Goal: Task Accomplishment & Management: Use online tool/utility

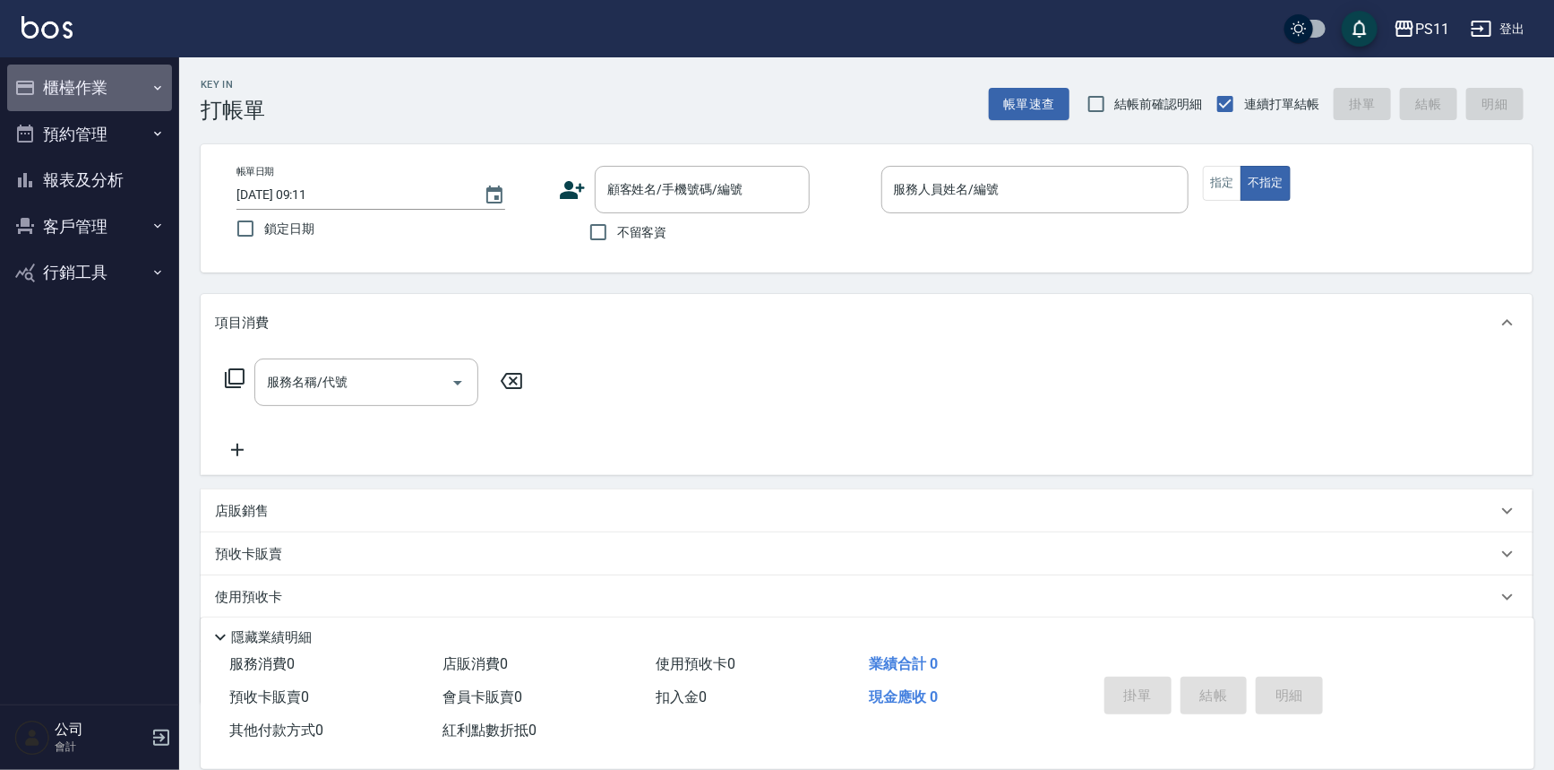
click at [125, 91] on button "櫃檯作業" at bounding box center [89, 88] width 165 height 47
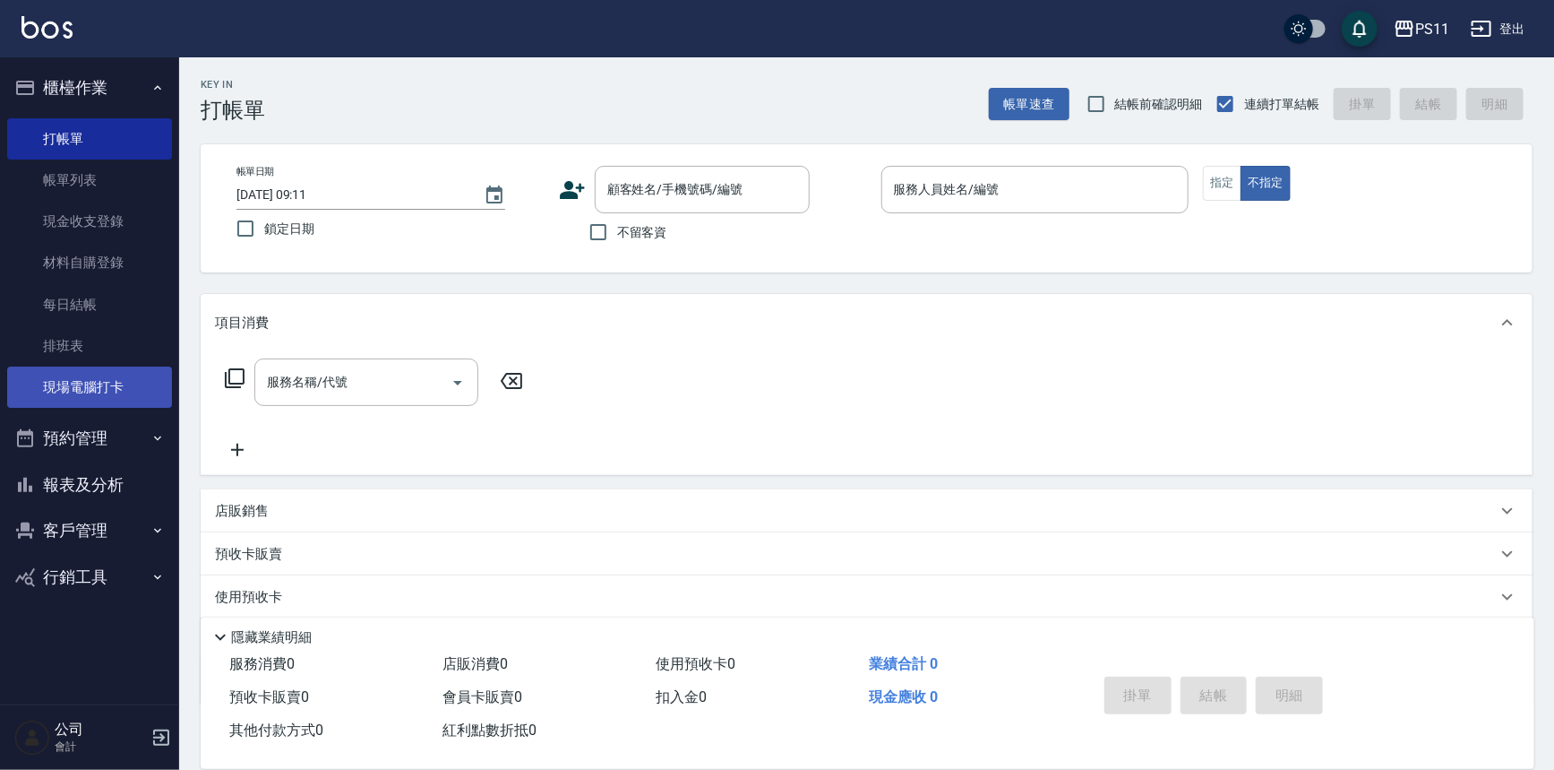
click at [83, 394] on link "現場電腦打卡" at bounding box center [89, 386] width 165 height 41
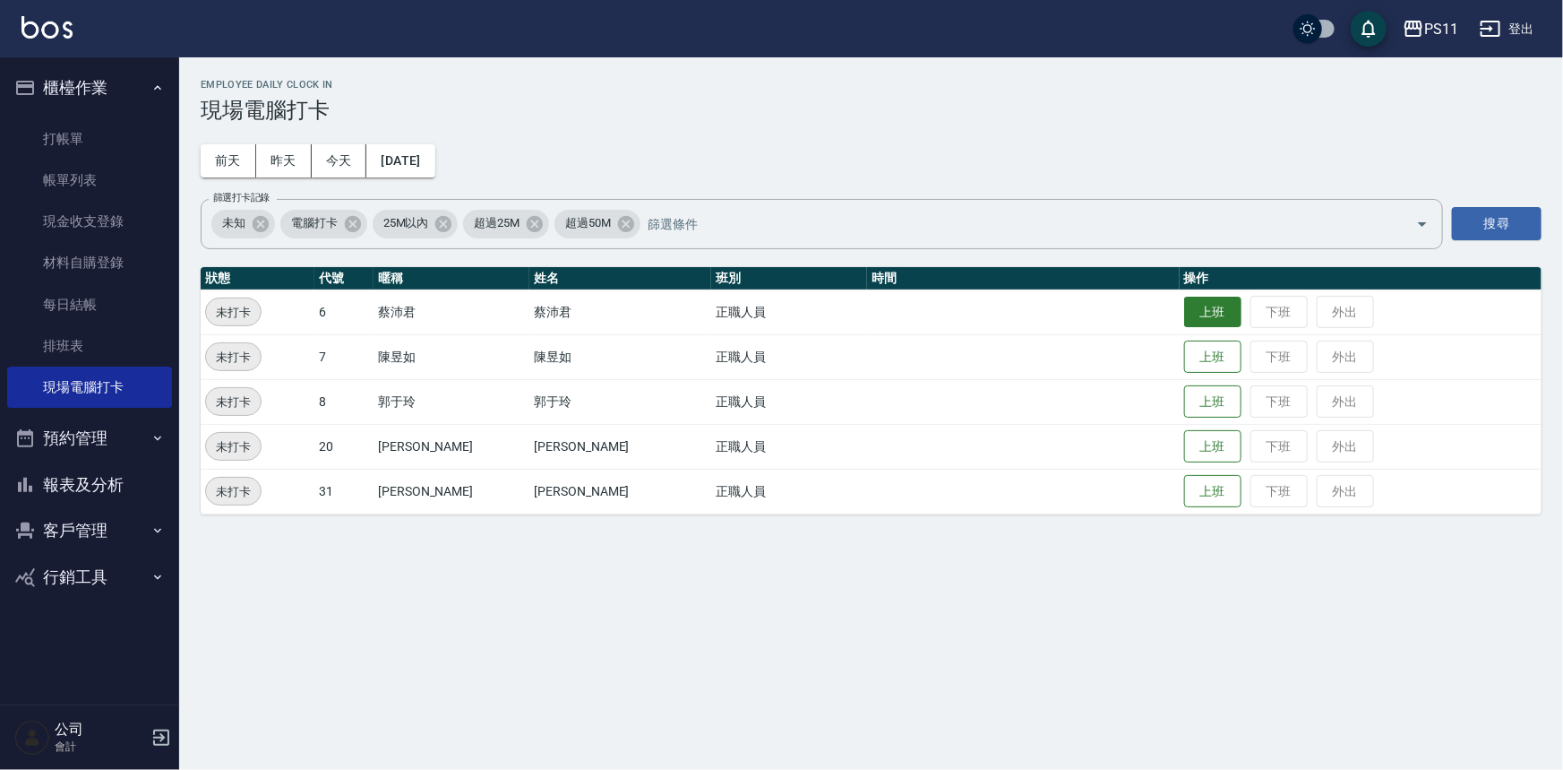
click at [1184, 323] on button "上班" at bounding box center [1212, 312] width 57 height 31
click at [1195, 493] on button "上班" at bounding box center [1212, 491] width 57 height 31
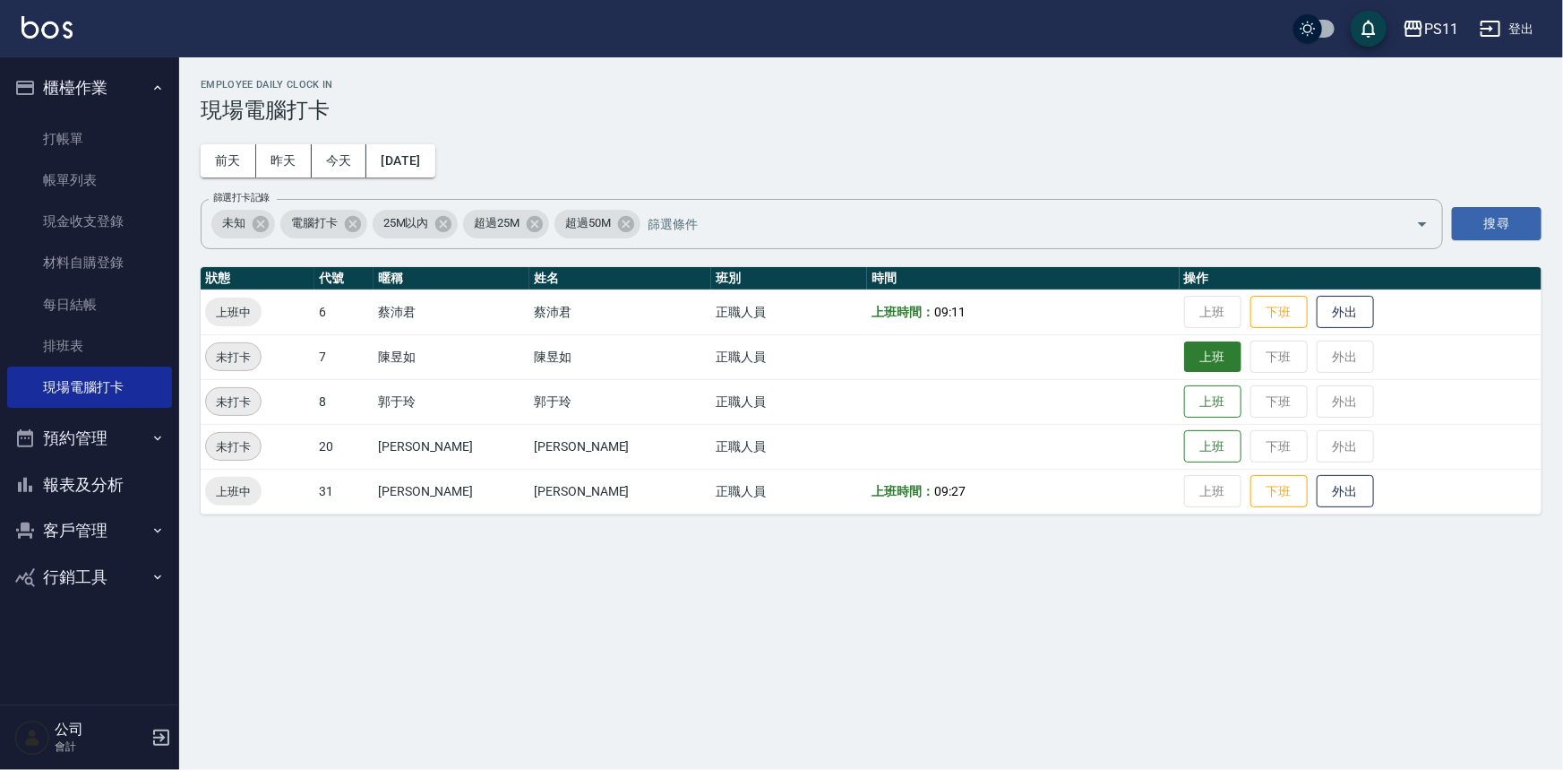
click at [1202, 357] on button "上班" at bounding box center [1212, 356] width 57 height 31
click at [1184, 397] on button "上班" at bounding box center [1212, 401] width 57 height 31
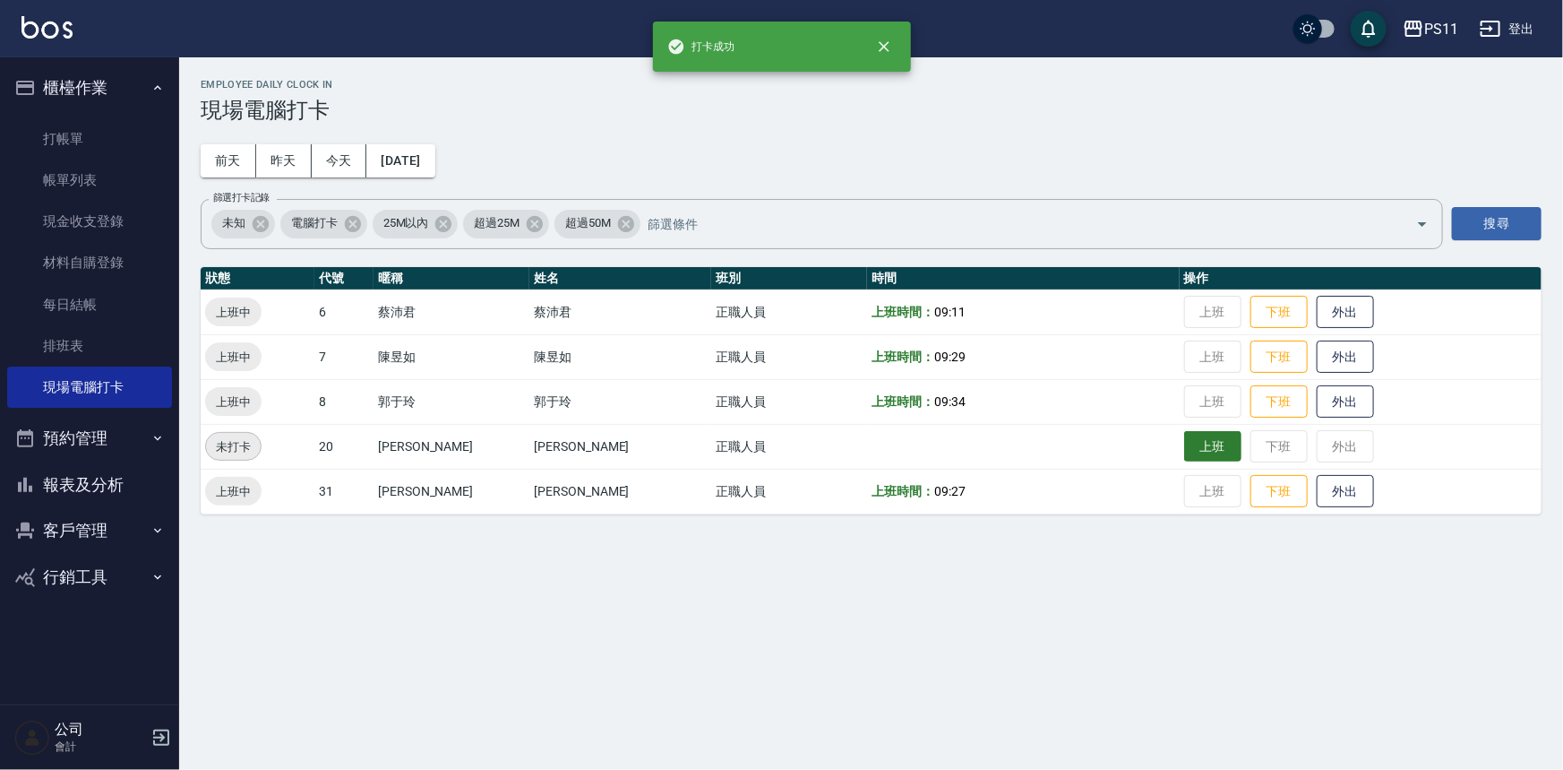
click at [1185, 447] on button "上班" at bounding box center [1212, 446] width 57 height 31
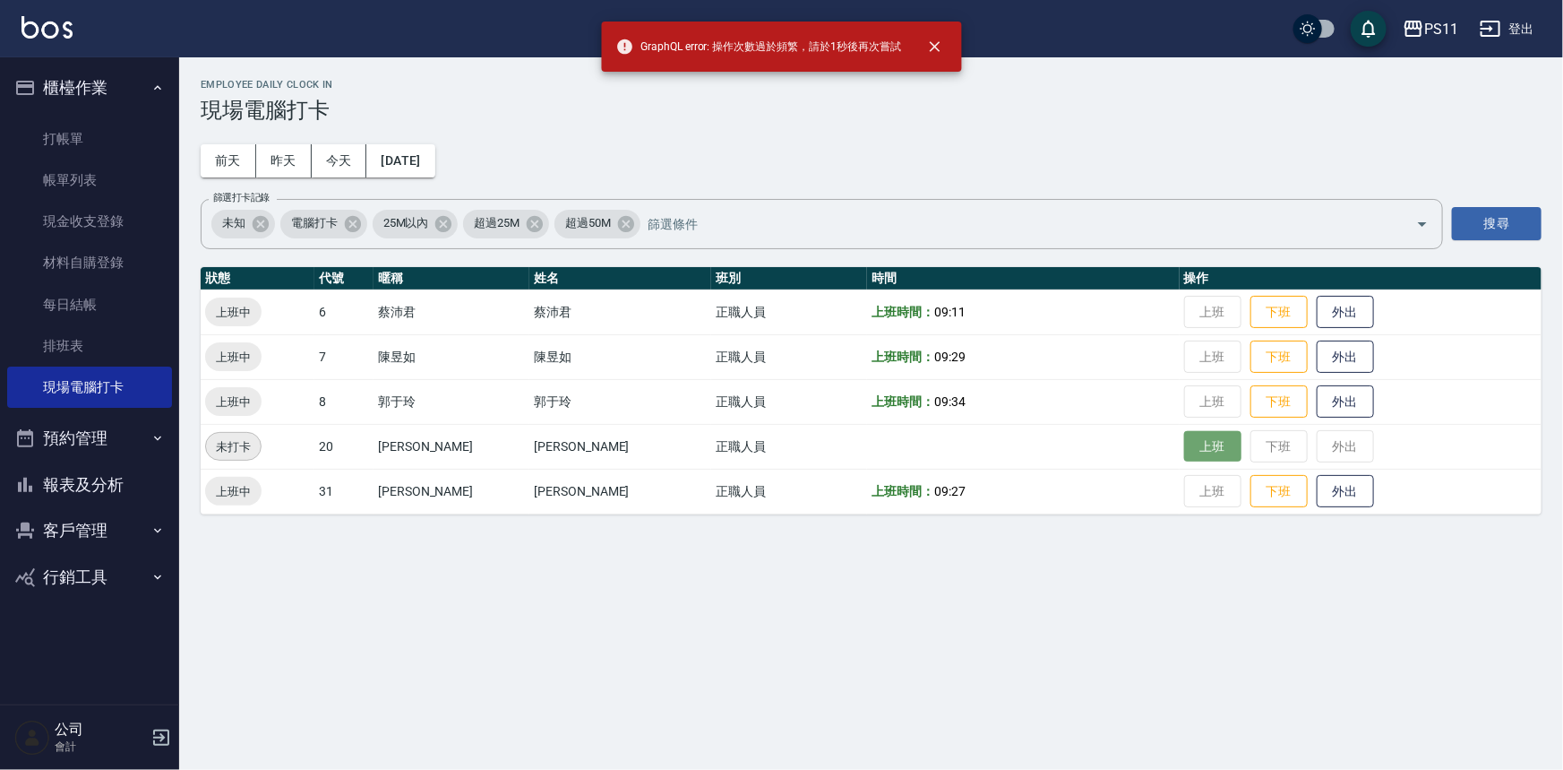
click at [1184, 447] on button "上班" at bounding box center [1212, 446] width 57 height 31
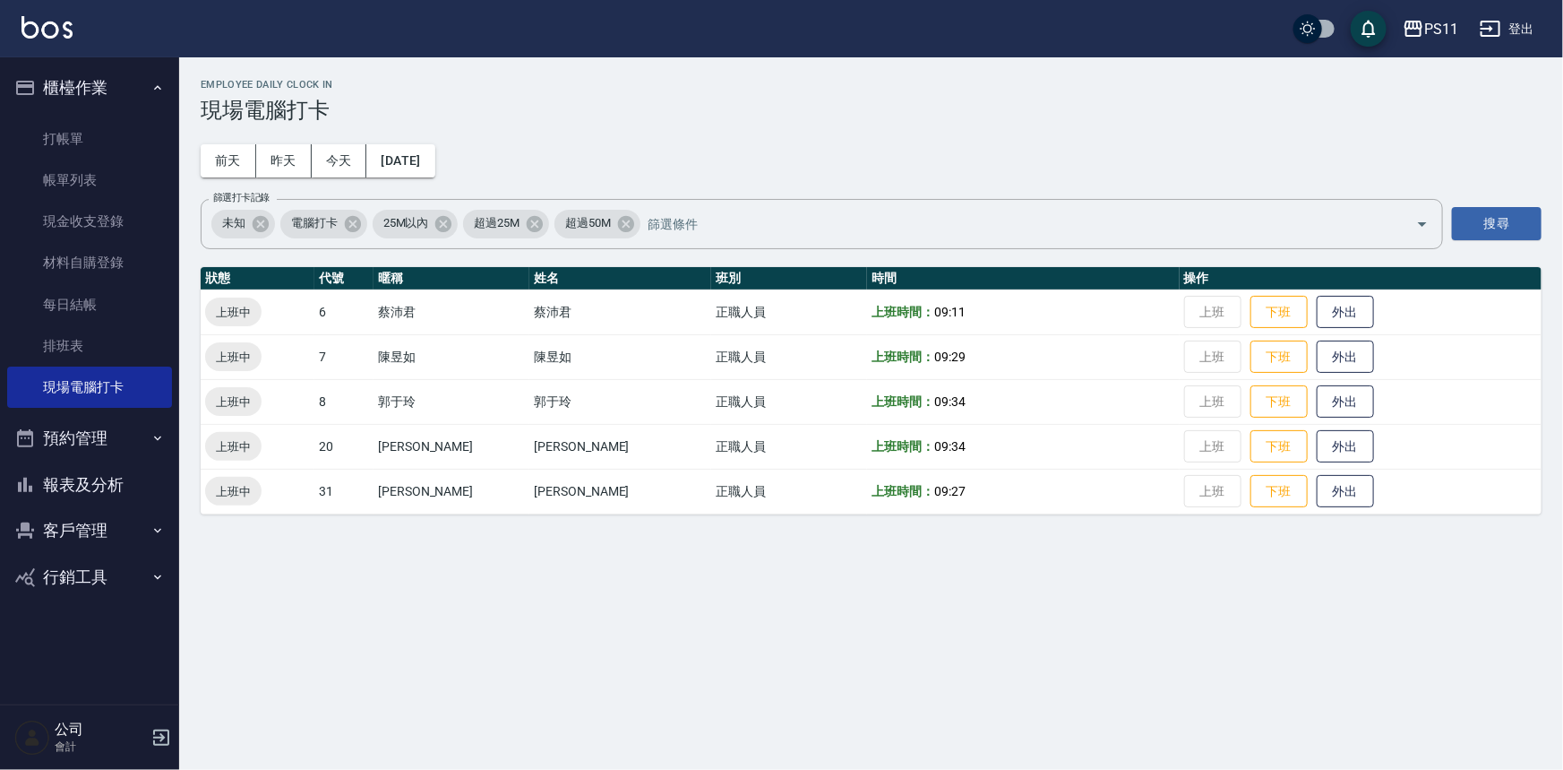
drag, startPoint x: 151, startPoint y: 492, endPoint x: 205, endPoint y: 422, distance: 88.2
click at [151, 492] on button "報表及分析" at bounding box center [89, 484] width 165 height 47
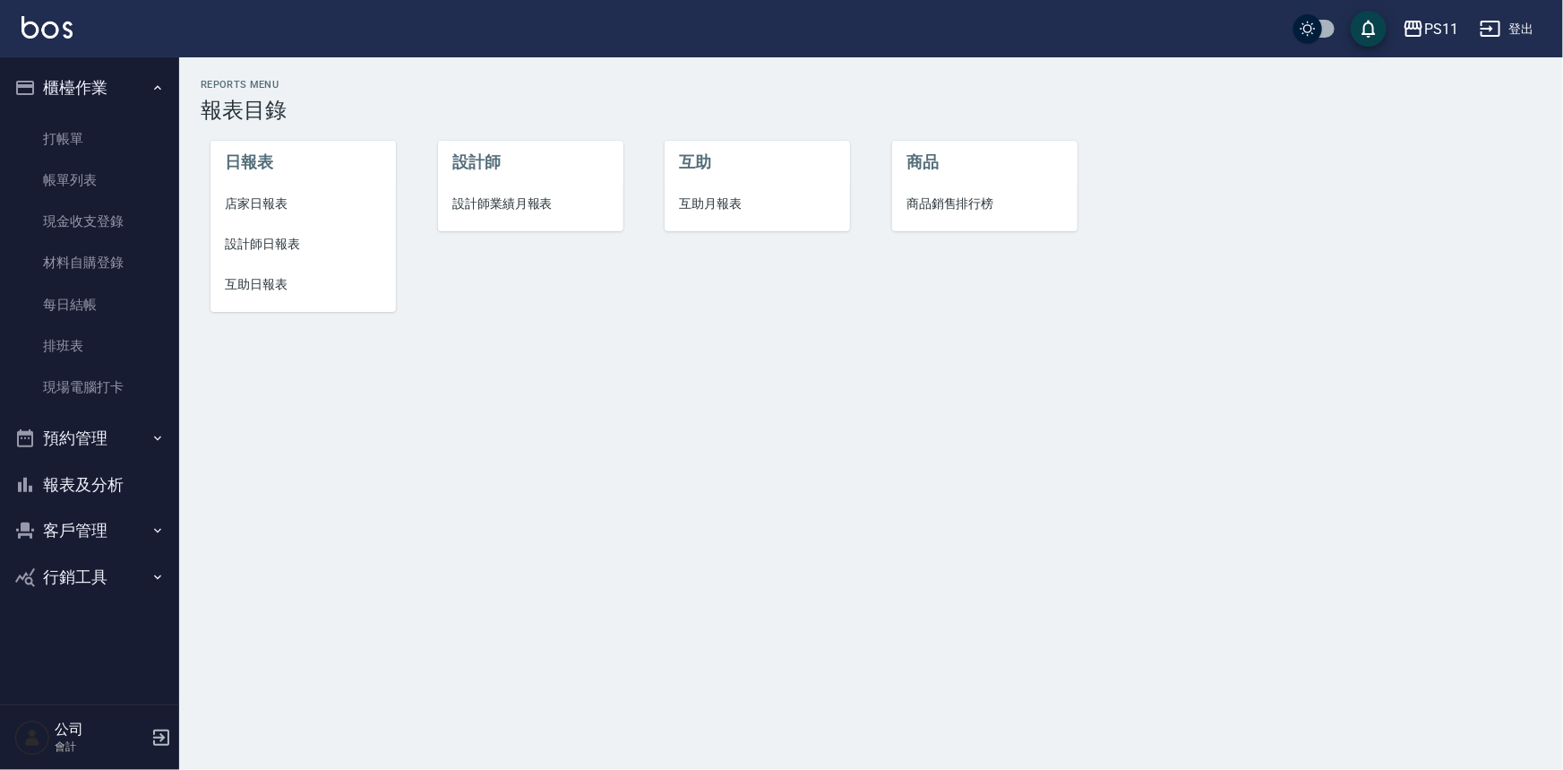
click at [270, 287] on span "互助日報表" at bounding box center [303, 284] width 157 height 19
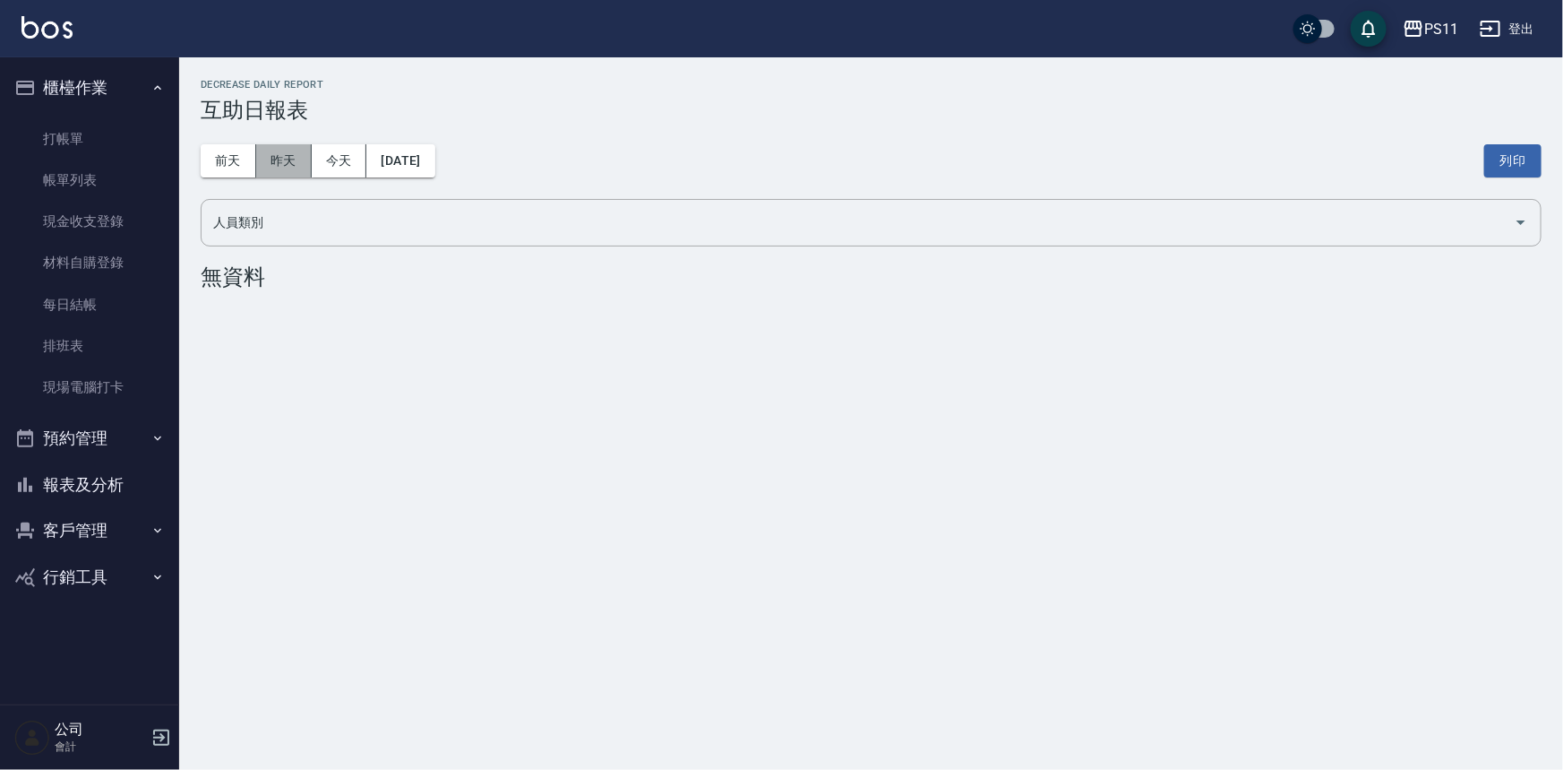
click at [275, 159] on button "昨天" at bounding box center [284, 160] width 56 height 33
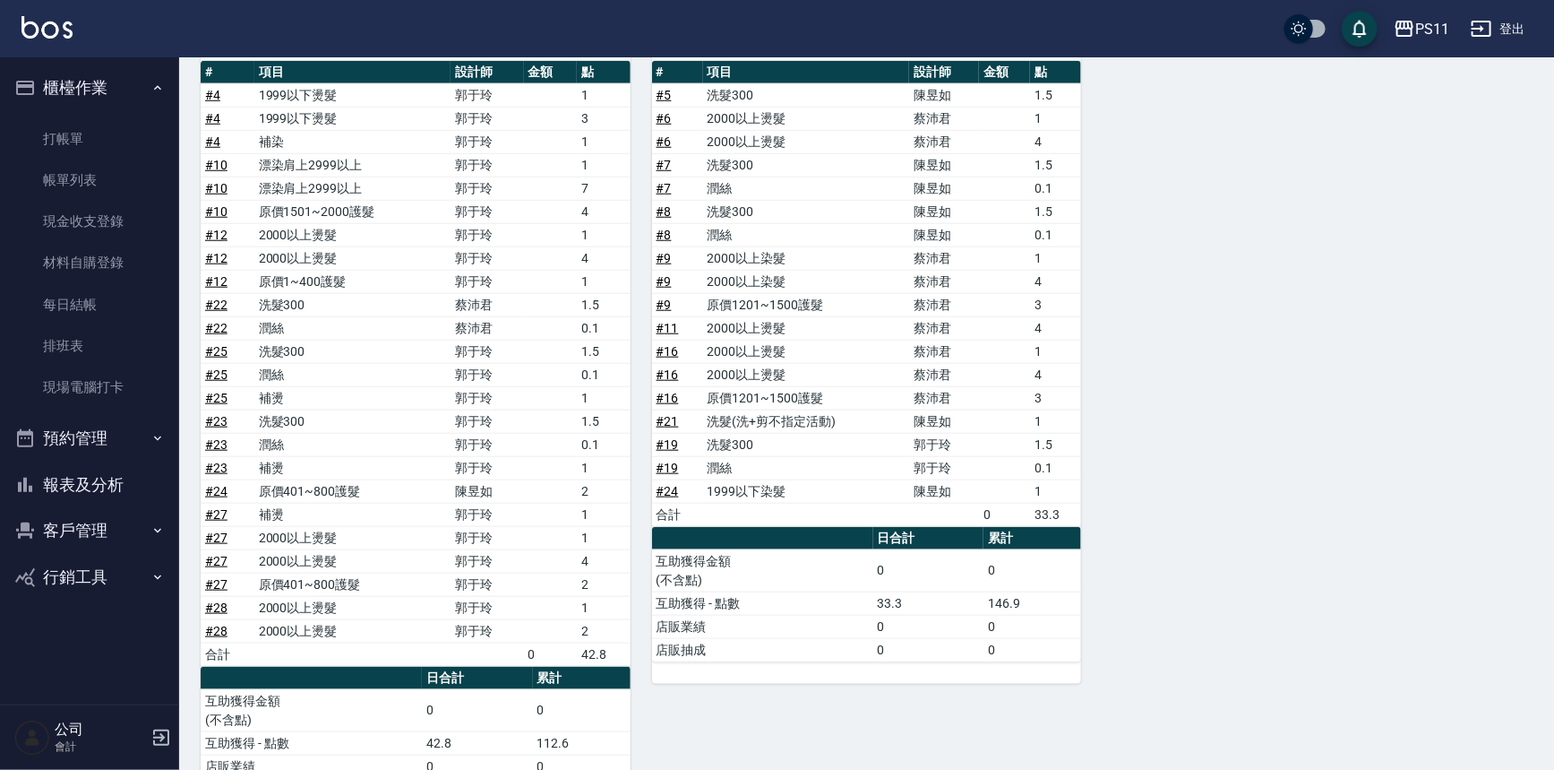
scroll to position [802, 0]
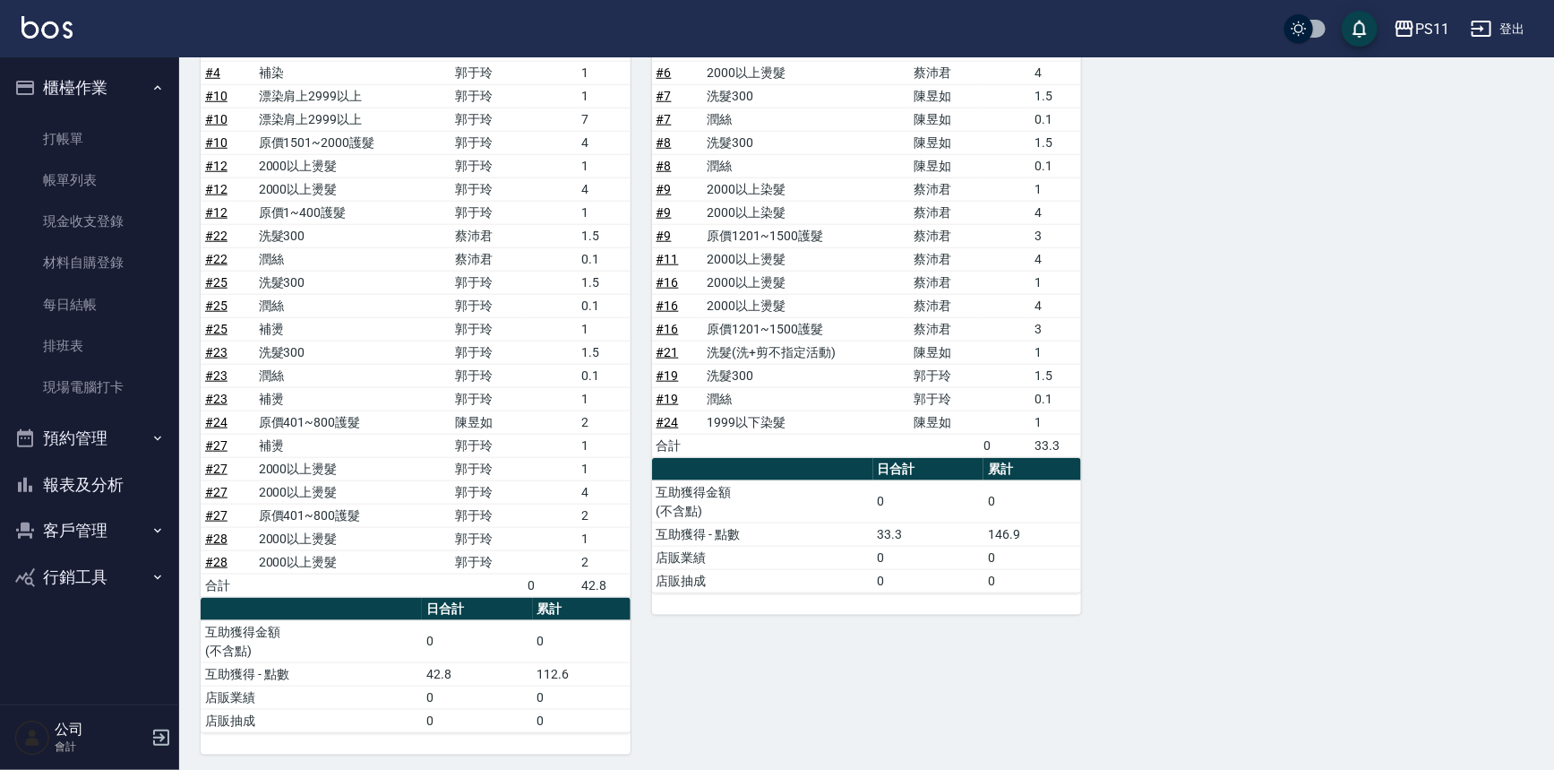
click at [72, 116] on ul "打帳單 帳單列表 現金收支登錄 材料自購登錄 每日結帳 排班表 現場電腦打卡" at bounding box center [89, 263] width 165 height 305
click at [94, 135] on link "打帳單" at bounding box center [89, 138] width 165 height 41
